Goal: Information Seeking & Learning: Learn about a topic

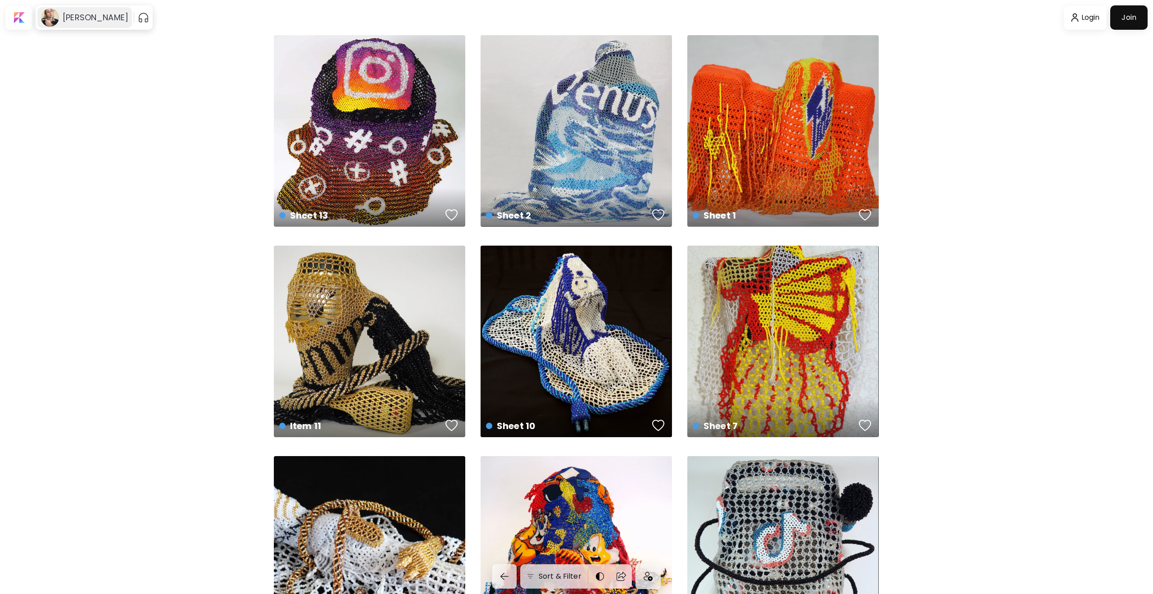
scroll to position [109, 0]
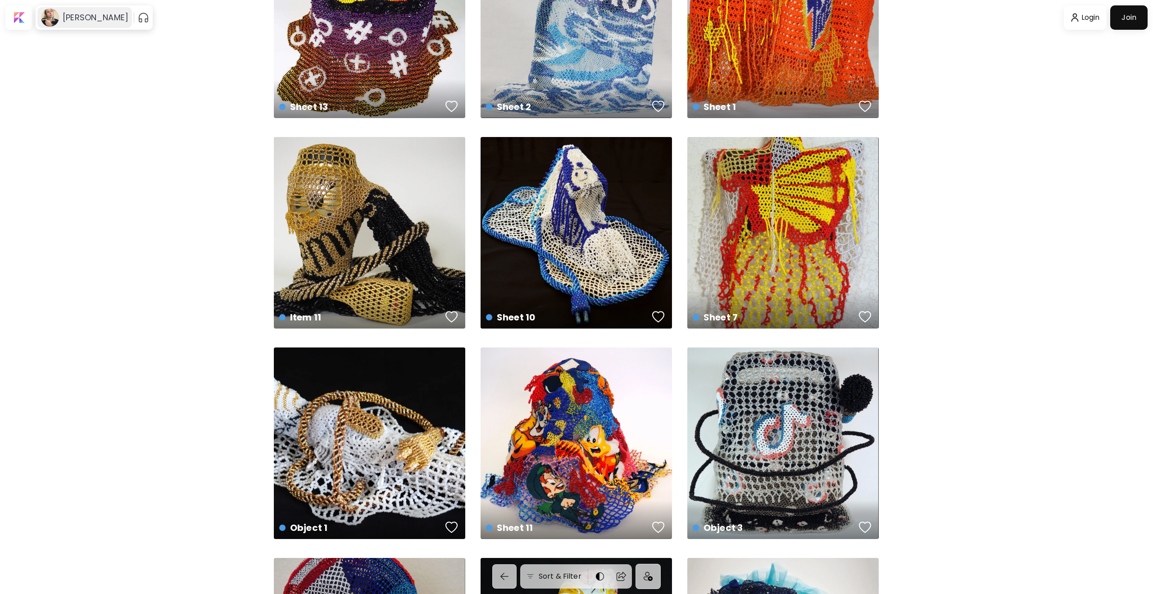
click at [124, 16] on h6 "[PERSON_NAME]" at bounding box center [96, 17] width 66 height 11
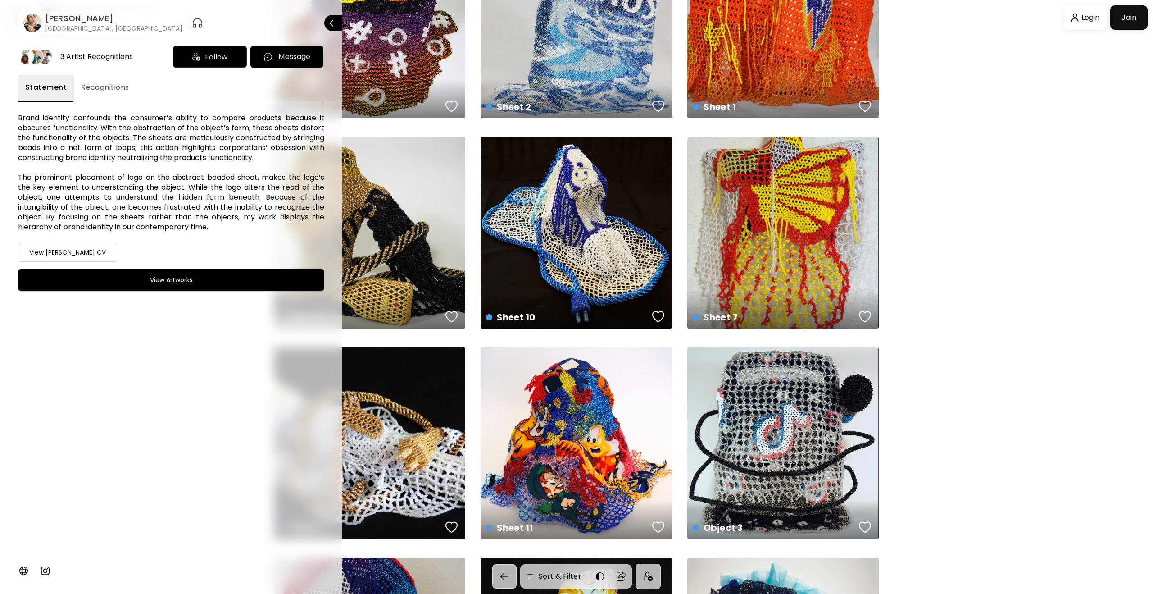
click at [33, 23] on image at bounding box center [32, 23] width 18 height 18
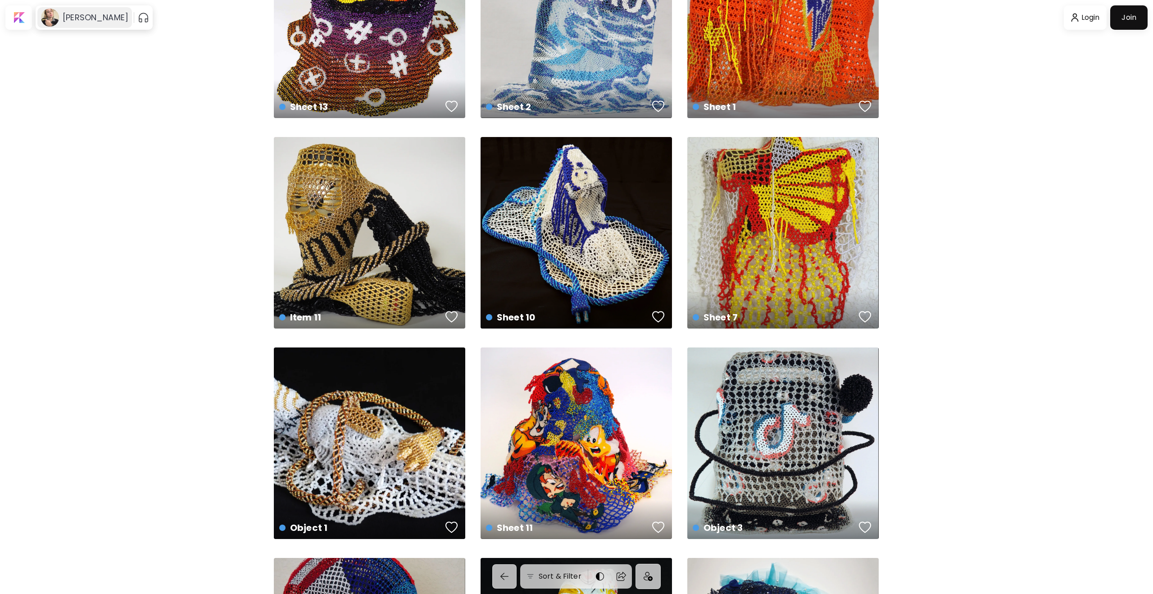
click at [63, 15] on h6 "[PERSON_NAME]" at bounding box center [96, 17] width 66 height 11
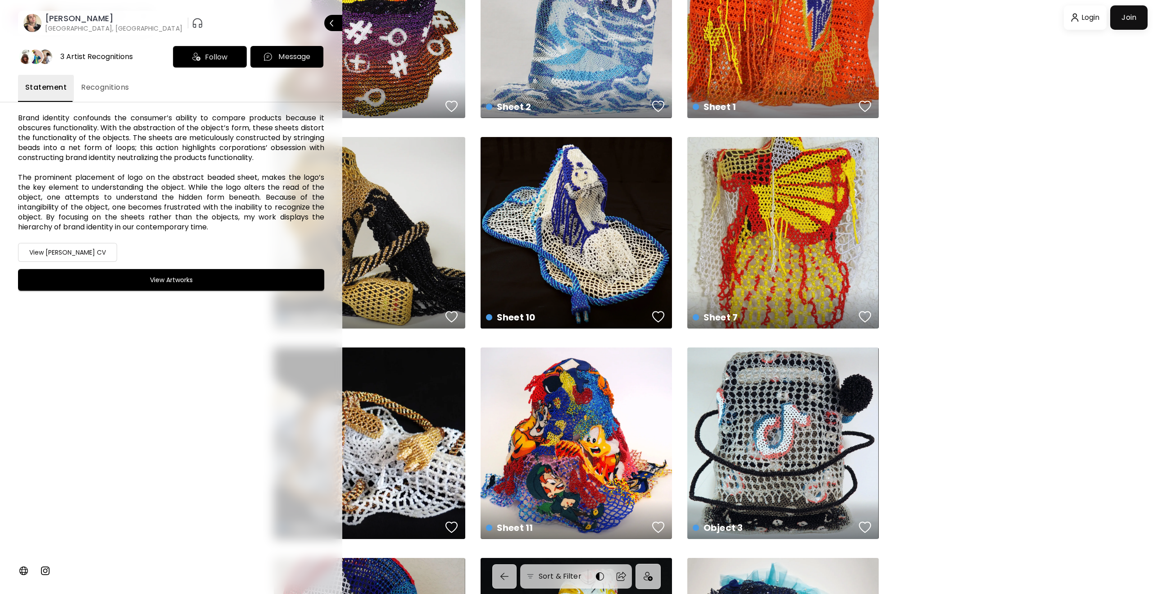
click at [109, 86] on span "Recognitions" at bounding box center [105, 87] width 48 height 11
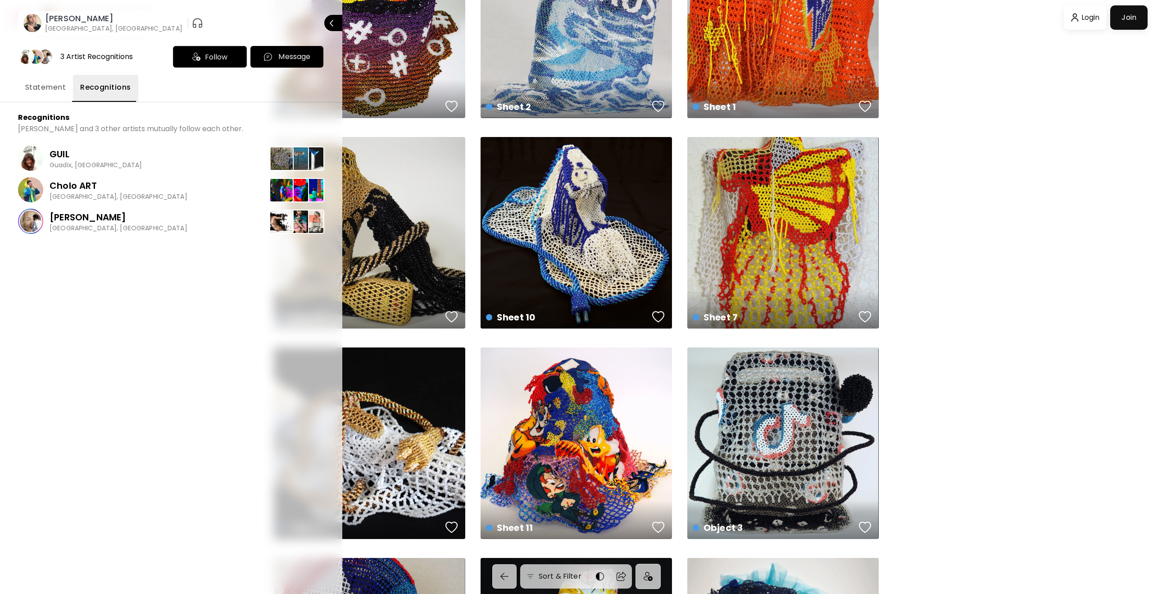
click at [49, 91] on span "Statement" at bounding box center [45, 87] width 41 height 11
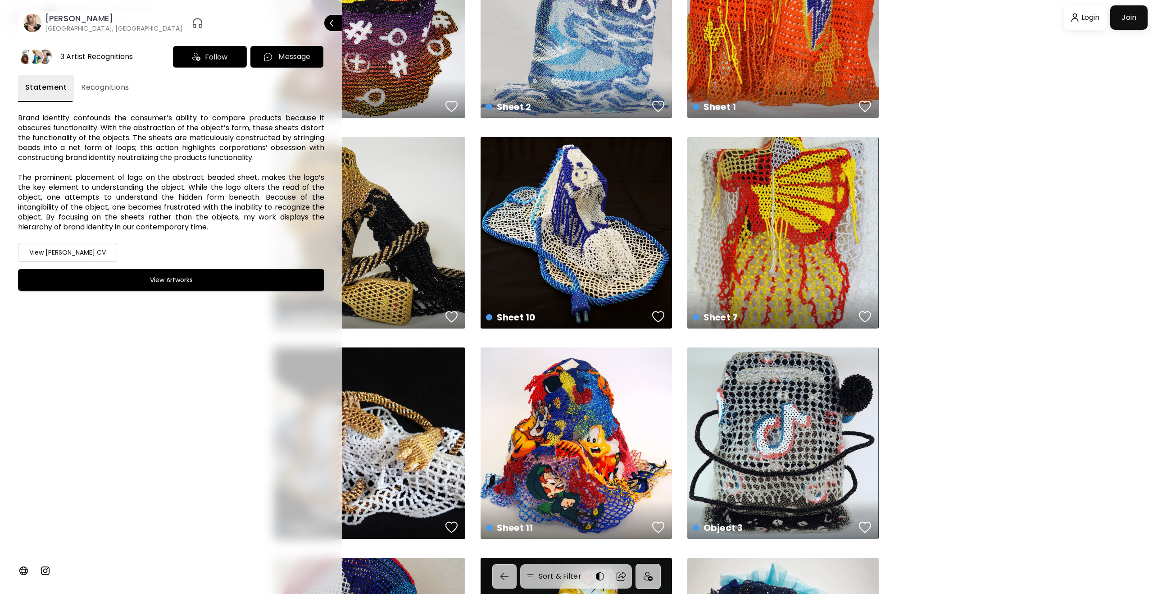
click at [176, 285] on h6 "View Artworks" at bounding box center [171, 279] width 43 height 11
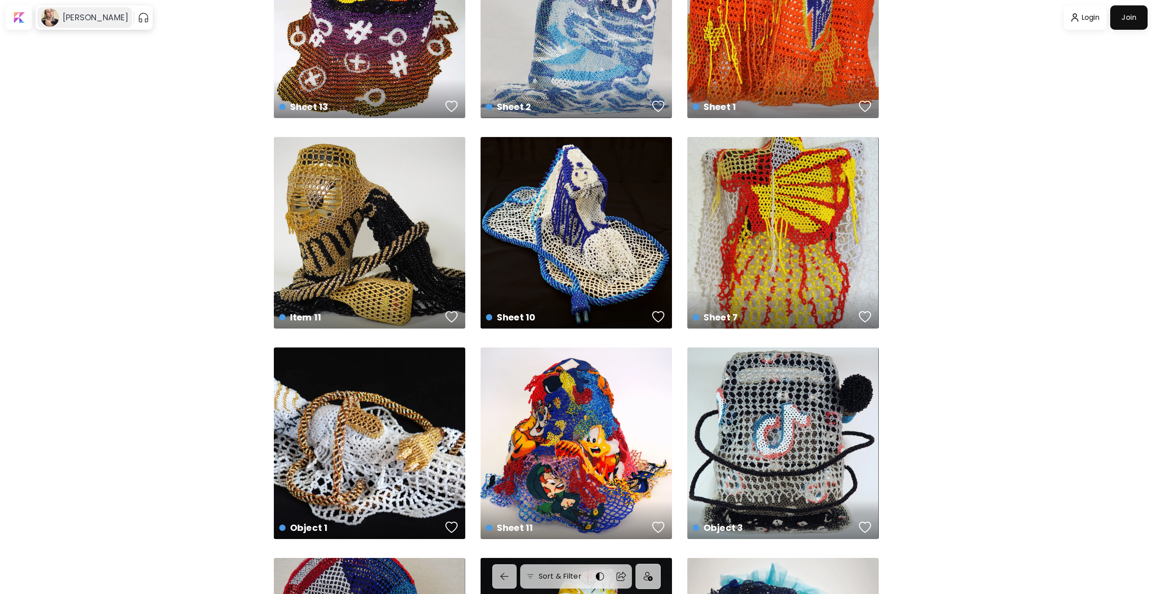
click at [70, 20] on h6 "[PERSON_NAME]" at bounding box center [96, 17] width 66 height 11
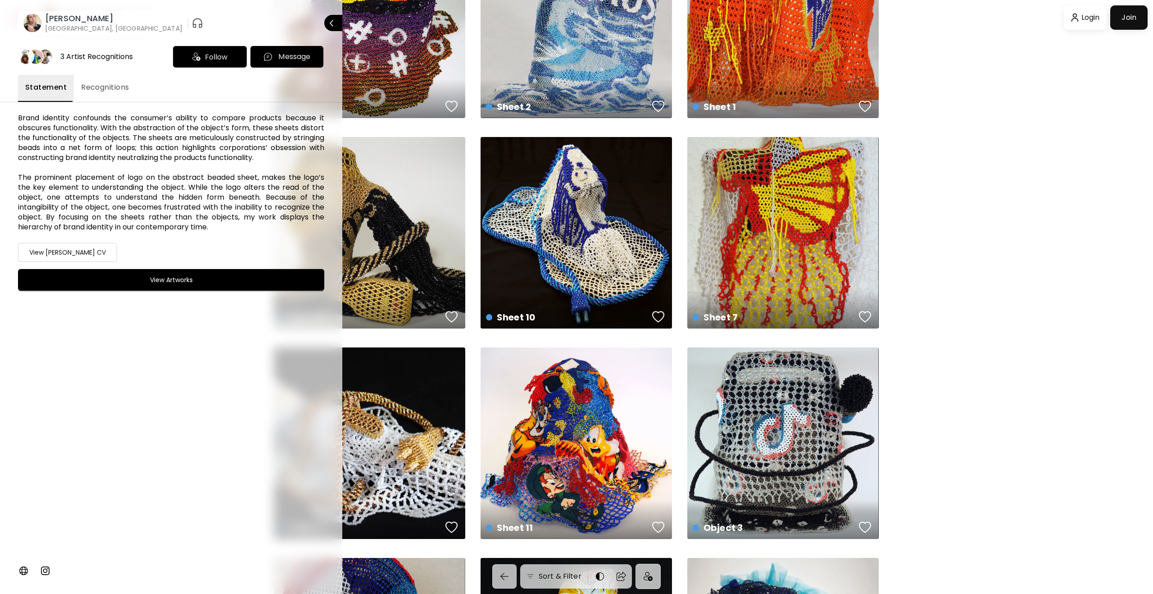
click at [76, 16] on h6 "[PERSON_NAME]" at bounding box center [113, 18] width 137 height 11
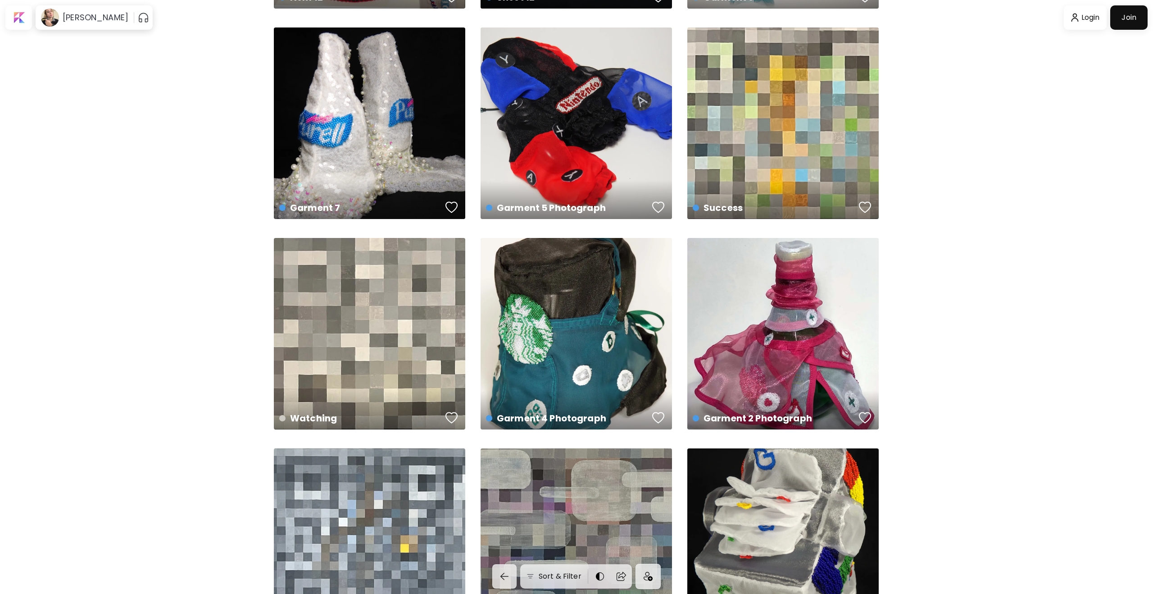
scroll to position [844, 0]
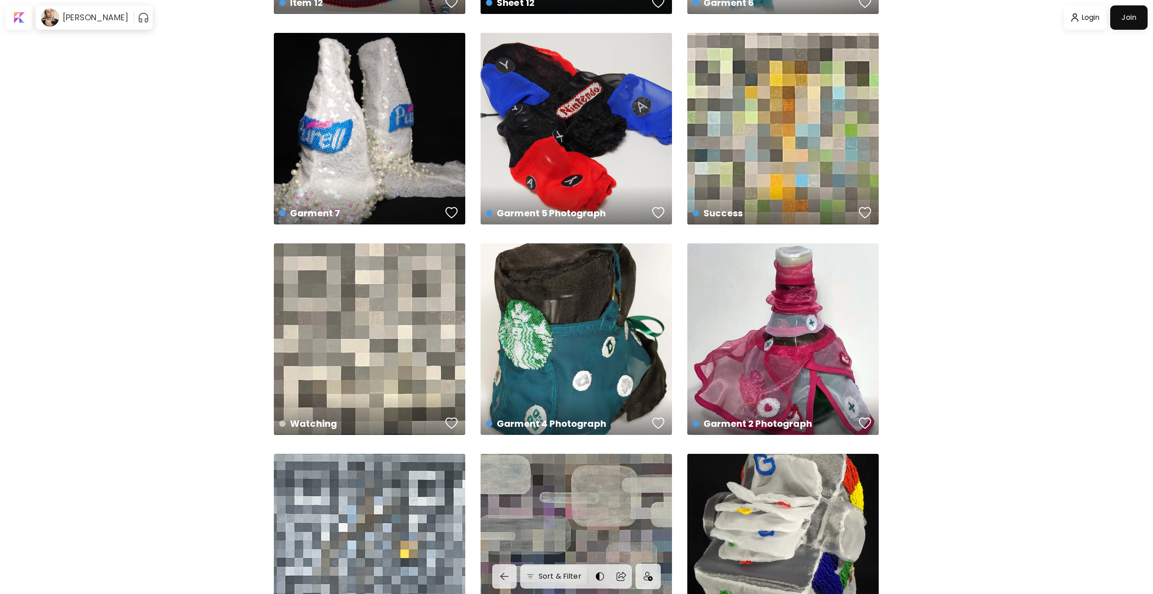
click at [803, 116] on div "Success US$ 750 | 24 x 20 inch" at bounding box center [782, 128] width 191 height 191
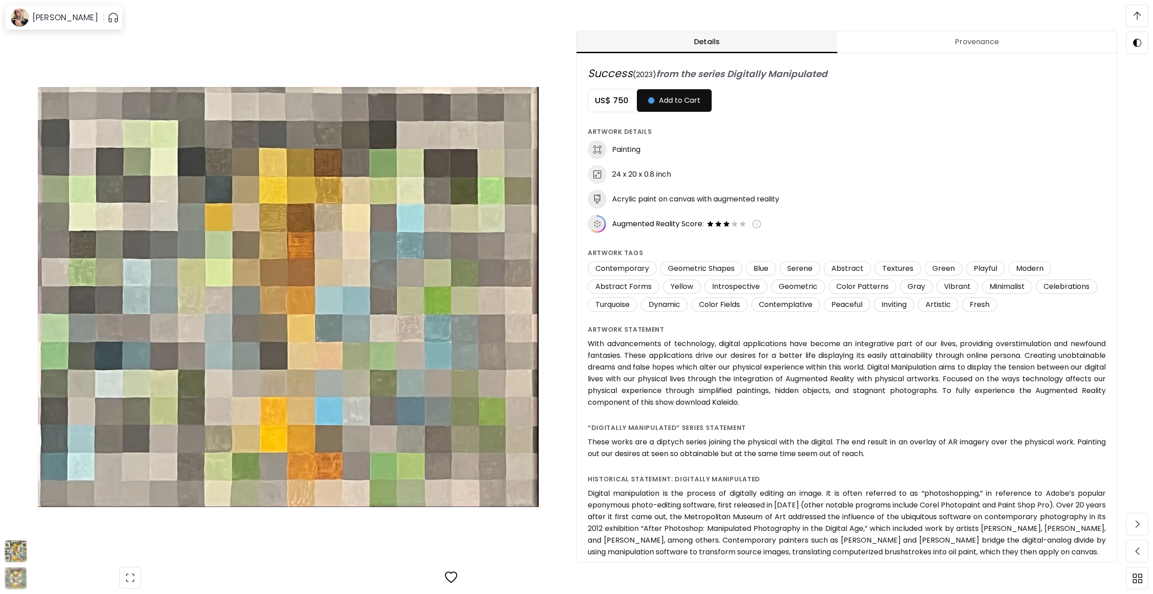
scroll to position [521, 0]
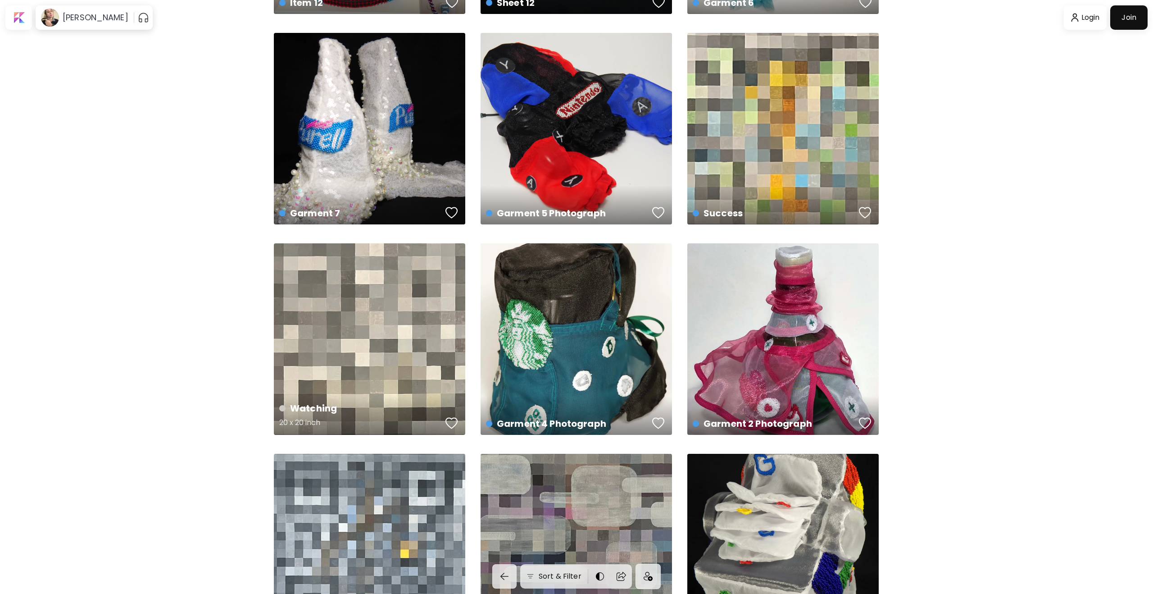
click at [409, 301] on div "Watching 20 x 20 inch" at bounding box center [369, 338] width 191 height 191
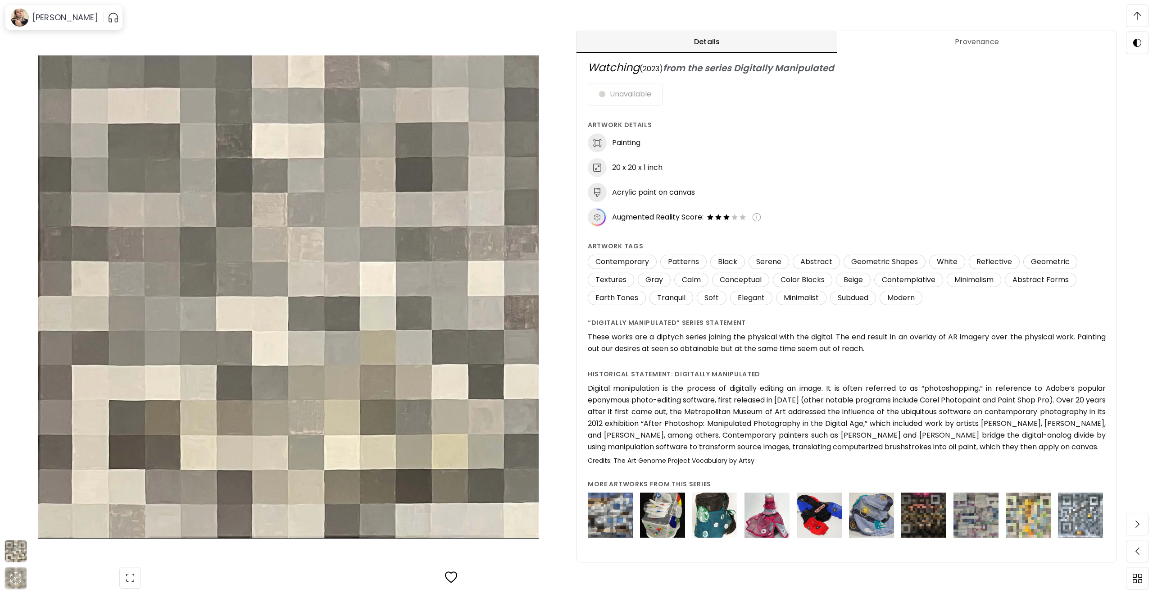
click at [952, 43] on span "Provenance" at bounding box center [977, 41] width 268 height 11
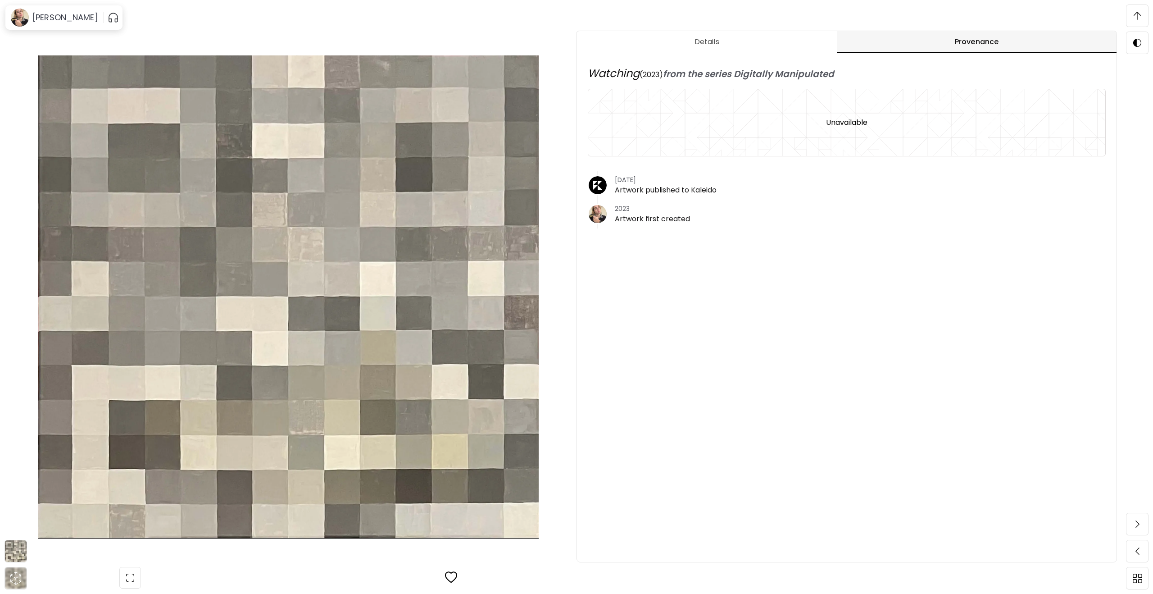
click at [726, 48] on button "Details" at bounding box center [707, 42] width 260 height 22
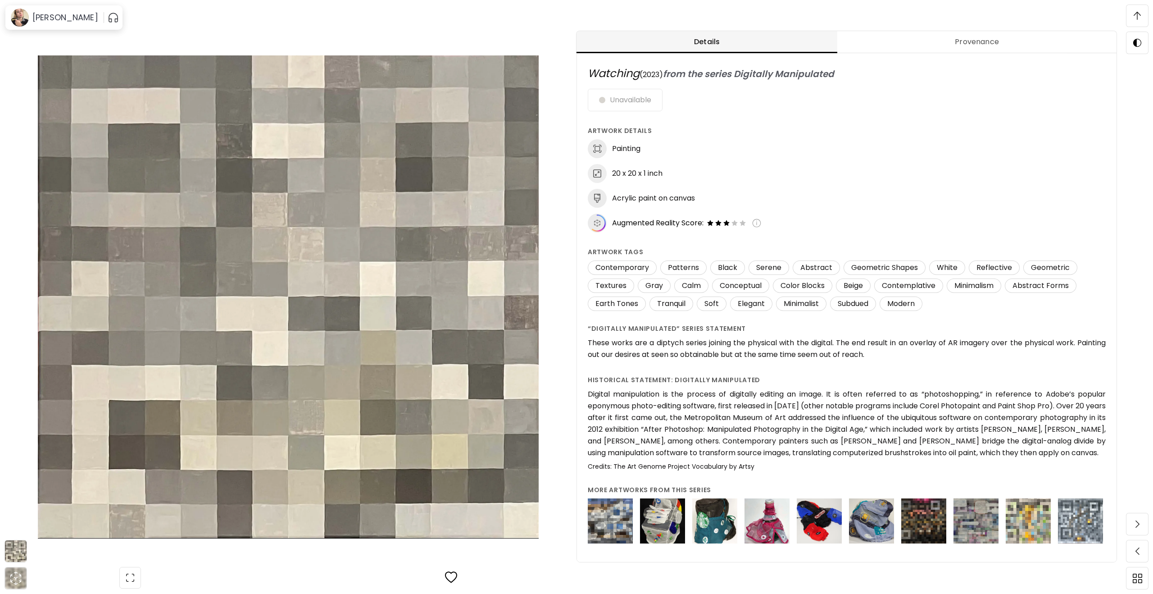
click at [613, 73] on span "Watching" at bounding box center [614, 73] width 52 height 15
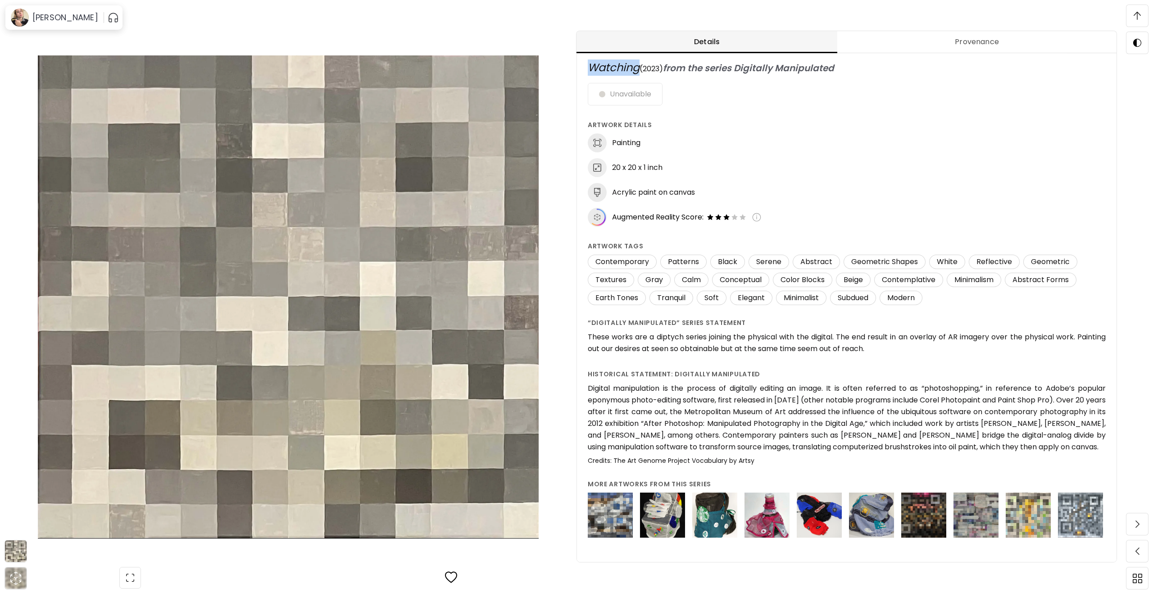
copy span "Watching"
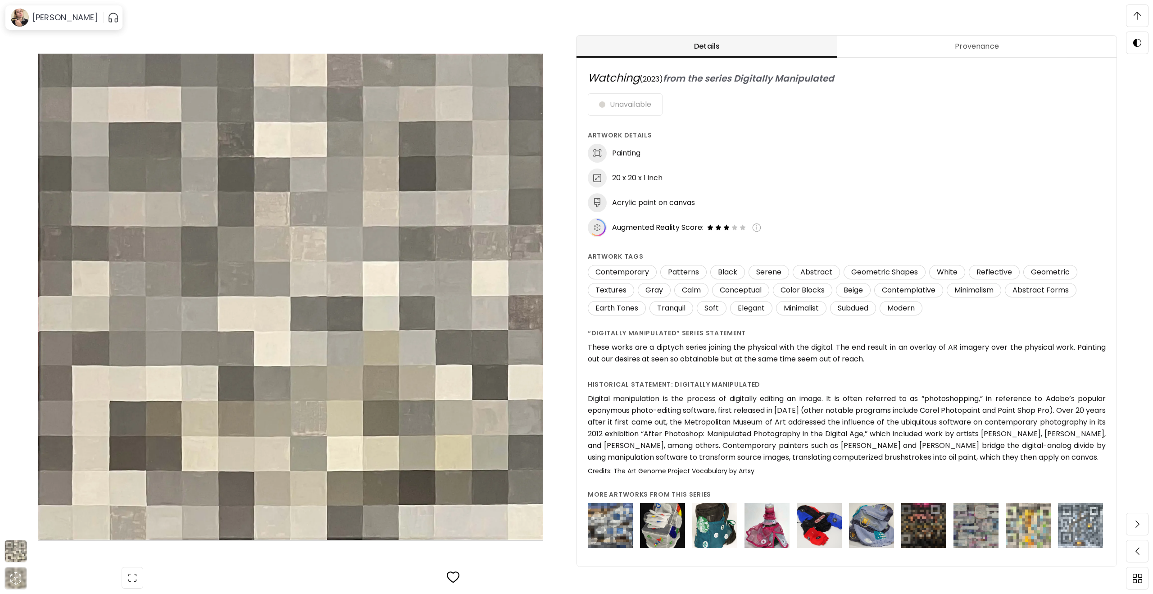
click at [862, 364] on h6 "These works are a diptych series joining the physical with the digital. The end…" at bounding box center [847, 352] width 518 height 23
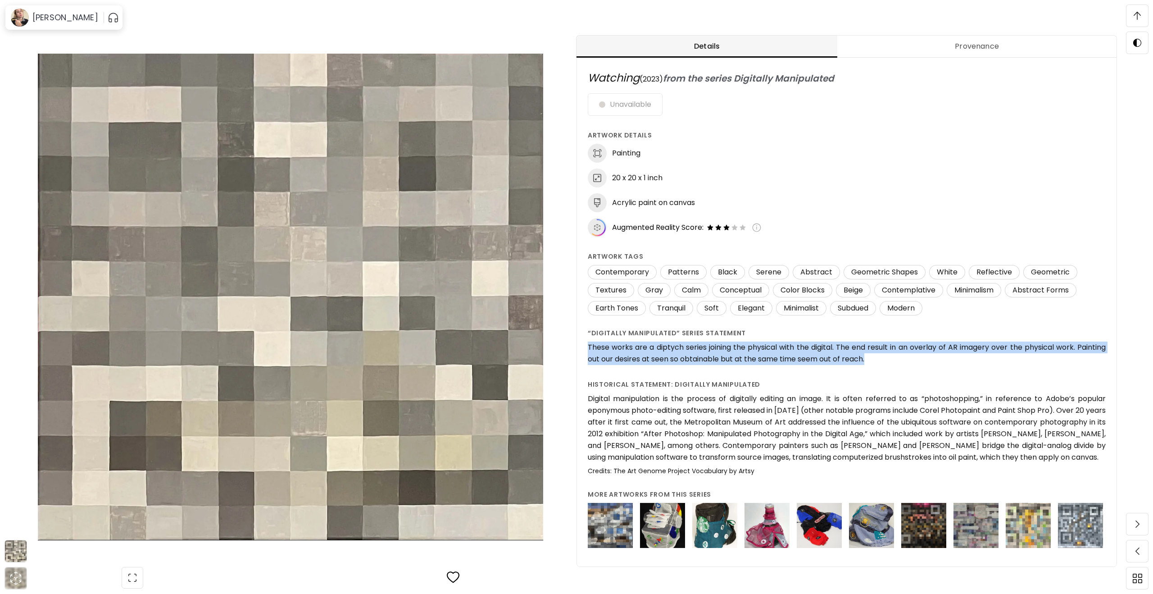
drag, startPoint x: 869, startPoint y: 359, endPoint x: 586, endPoint y: 344, distance: 283.2
click at [586, 344] on div "Watching ( 2023 ) from the series Digitally Manipulated Unavailable Artwork Det…" at bounding box center [847, 306] width 540 height 539
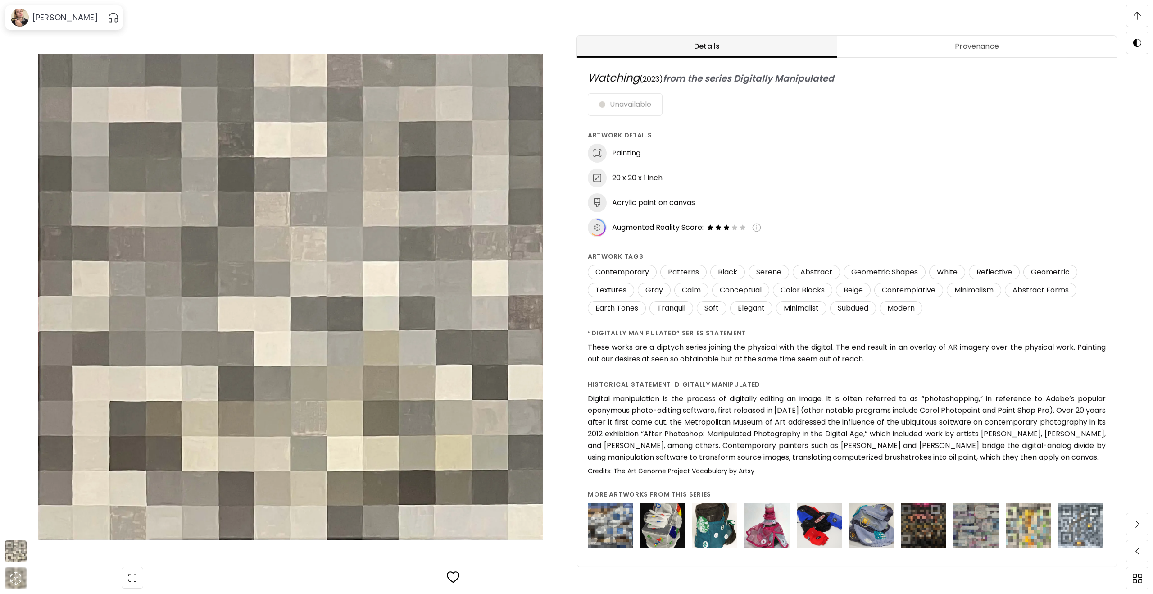
click at [882, 368] on p "Watching ( 2023 ) from the series Digitally Manipulated Unavailable Artwork Det…" at bounding box center [847, 311] width 518 height 482
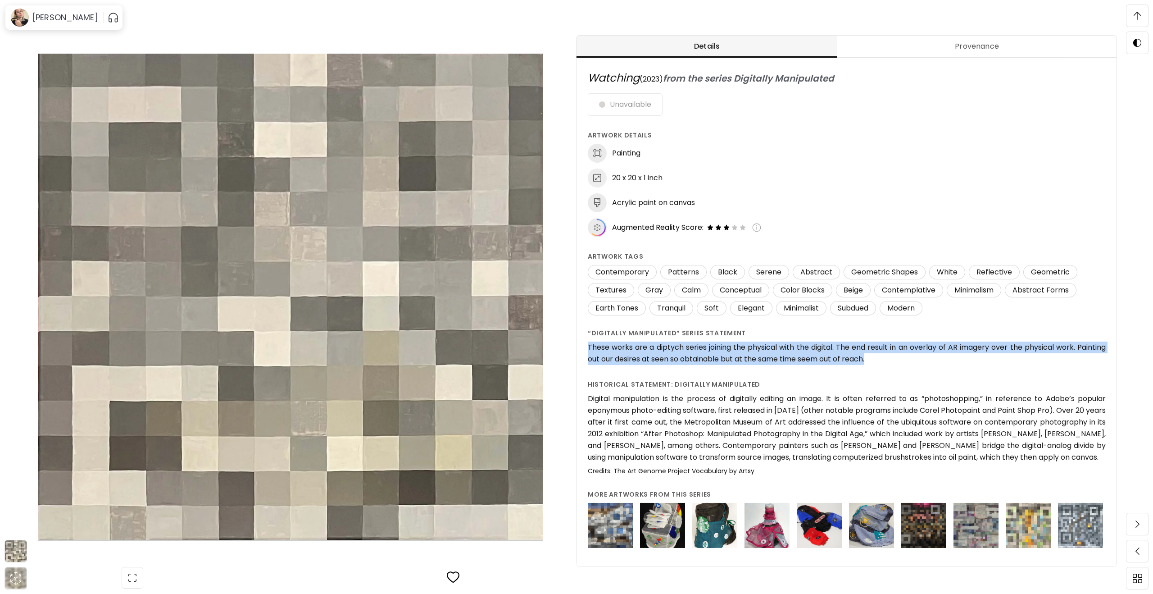
drag, startPoint x: 871, startPoint y: 357, endPoint x: 587, endPoint y: 343, distance: 284.1
click at [587, 343] on div "Watching ( 2023 ) from the series Digitally Manipulated Unavailable Artwork Det…" at bounding box center [847, 306] width 540 height 539
copy h6 "These works are a diptych series joining the physical with the digital. The end…"
